Goal: Information Seeking & Learning: Learn about a topic

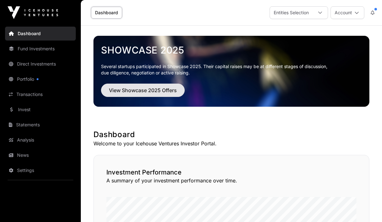
click at [151, 89] on span "View Showcase 2025 Offers" at bounding box center [143, 90] width 68 height 8
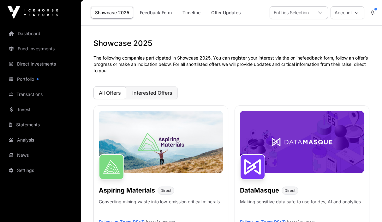
click at [160, 93] on span "Interested Offers" at bounding box center [152, 92] width 40 height 6
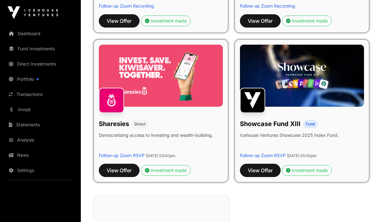
scroll to position [215, 0]
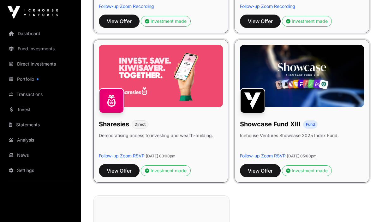
click at [172, 180] on div "Sharesies Direct Democratising access to investing and wealth-building. Follow-…" at bounding box center [161, 111] width 135 height 143
click at [168, 170] on div "Investment made" at bounding box center [166, 170] width 42 height 6
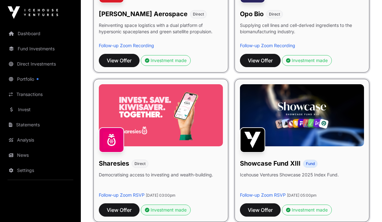
scroll to position [176, 0]
click at [166, 145] on img at bounding box center [161, 115] width 124 height 62
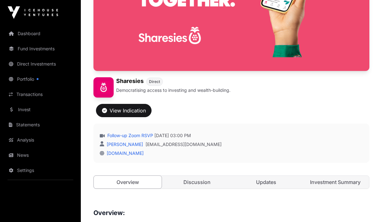
scroll to position [130, 0]
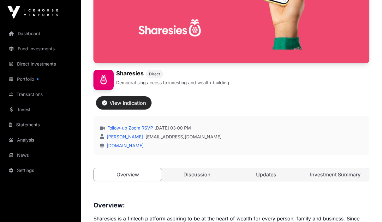
click at [128, 107] on button "View Indication" at bounding box center [124, 102] width 56 height 13
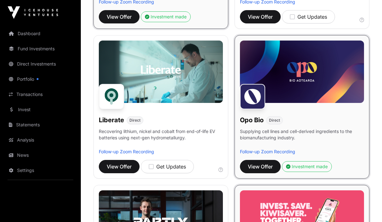
scroll to position [369, 0]
click at [260, 163] on span "View Offer" at bounding box center [260, 166] width 25 height 8
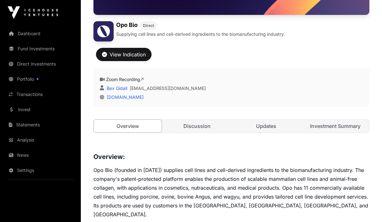
scroll to position [179, 0]
click at [126, 55] on div "View Indication" at bounding box center [124, 55] width 44 height 8
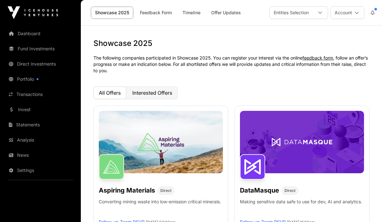
click at [156, 91] on span "Interested Offers" at bounding box center [152, 92] width 40 height 6
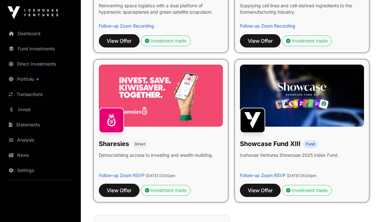
scroll to position [198, 0]
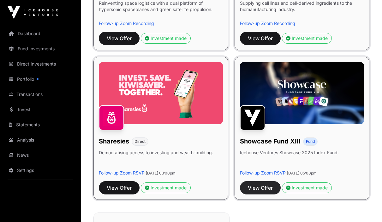
click at [263, 186] on span "View Offer" at bounding box center [260, 188] width 25 height 8
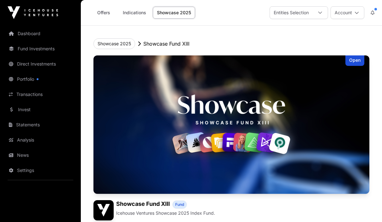
click at [367, 160] on img at bounding box center [232, 124] width 276 height 138
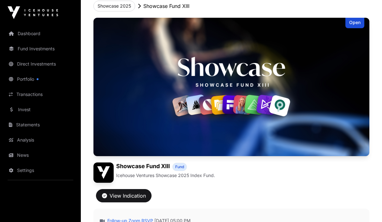
scroll to position [46, 0]
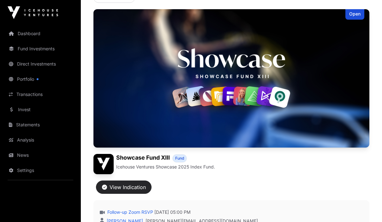
click at [126, 190] on div "View Indication" at bounding box center [124, 187] width 44 height 8
